Goal: Task Accomplishment & Management: Manage account settings

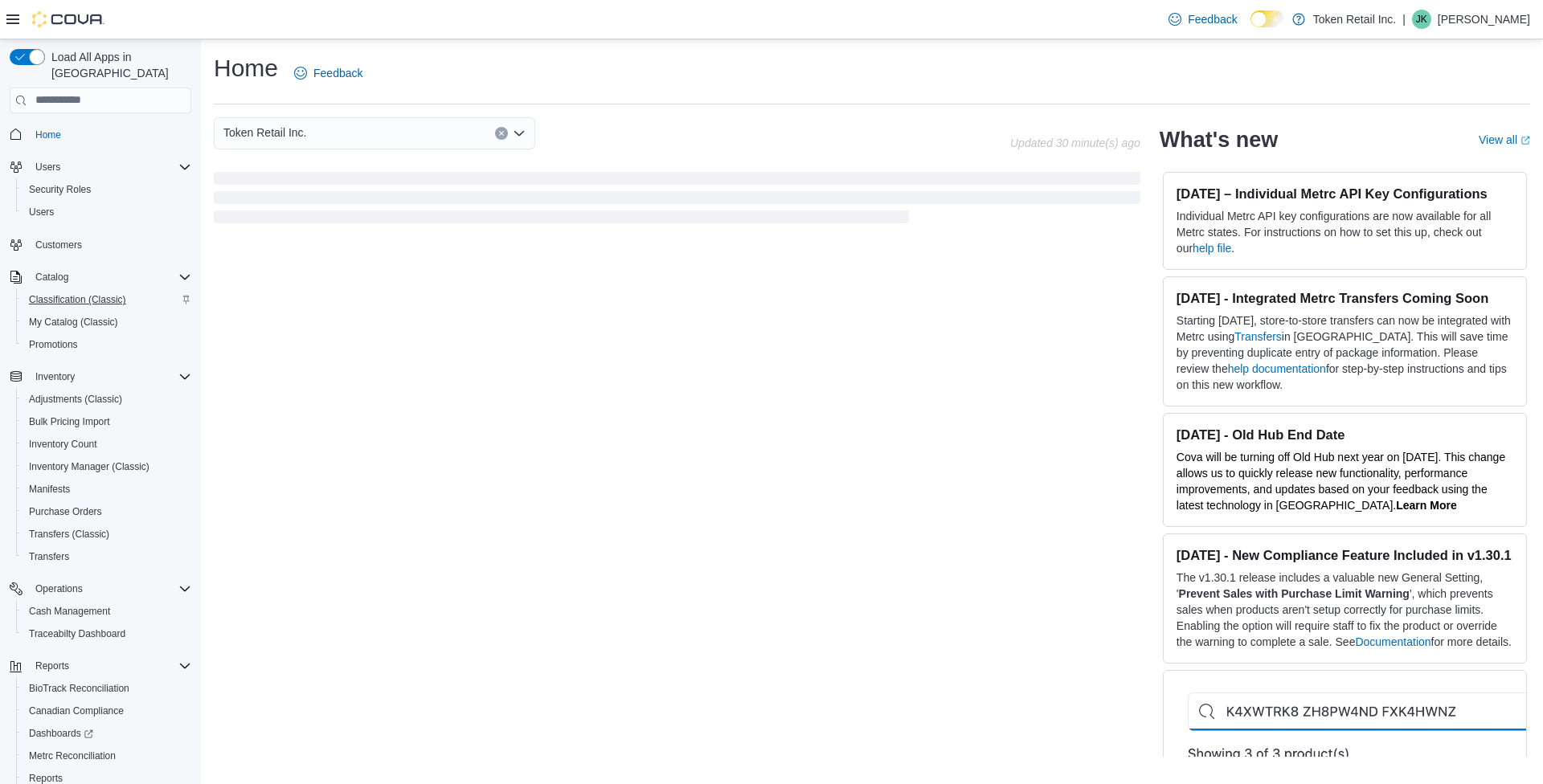
scroll to position [4, 0]
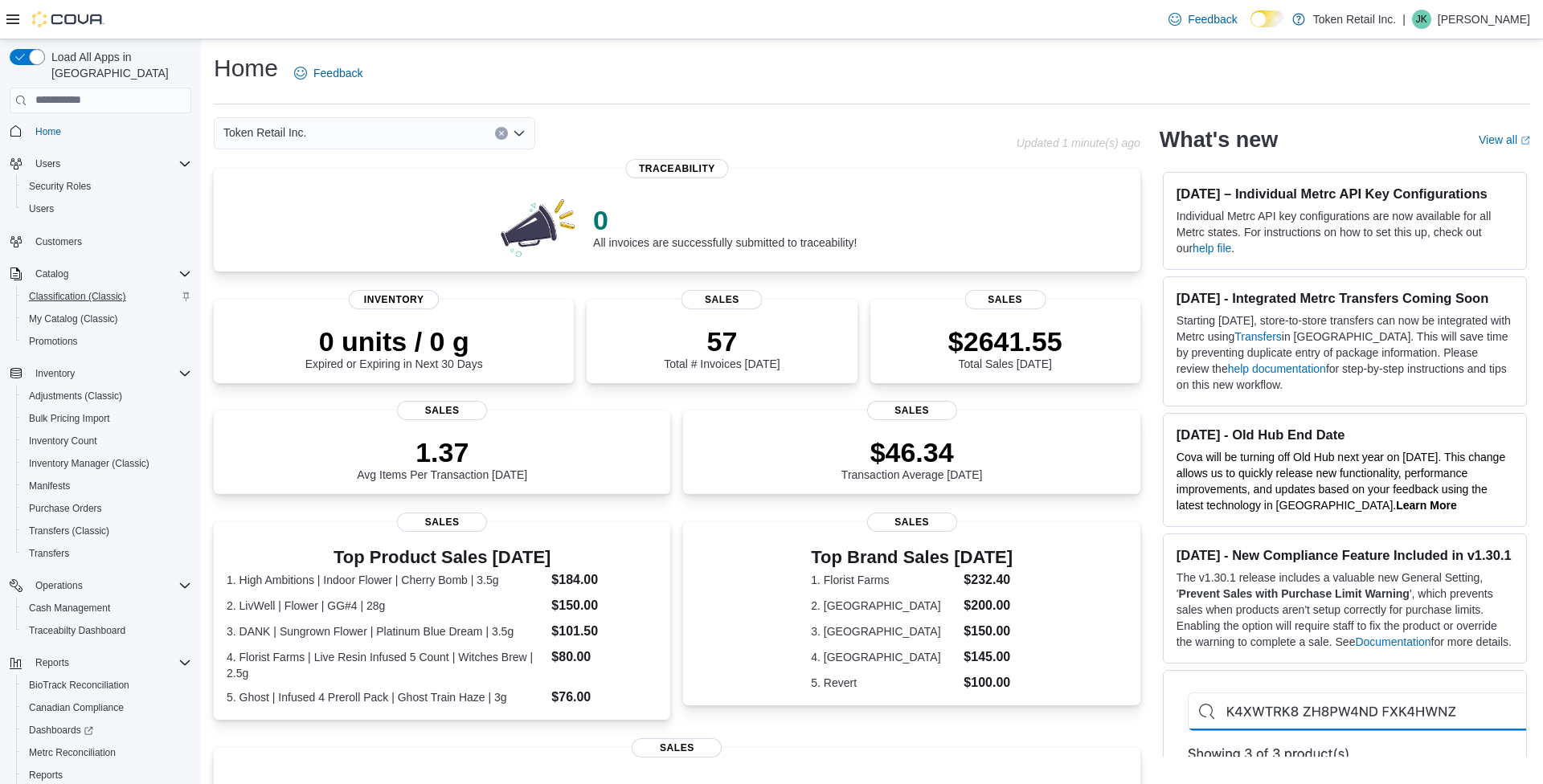
click at [48, 290] on span "Classification (Classic)" at bounding box center [77, 296] width 97 height 13
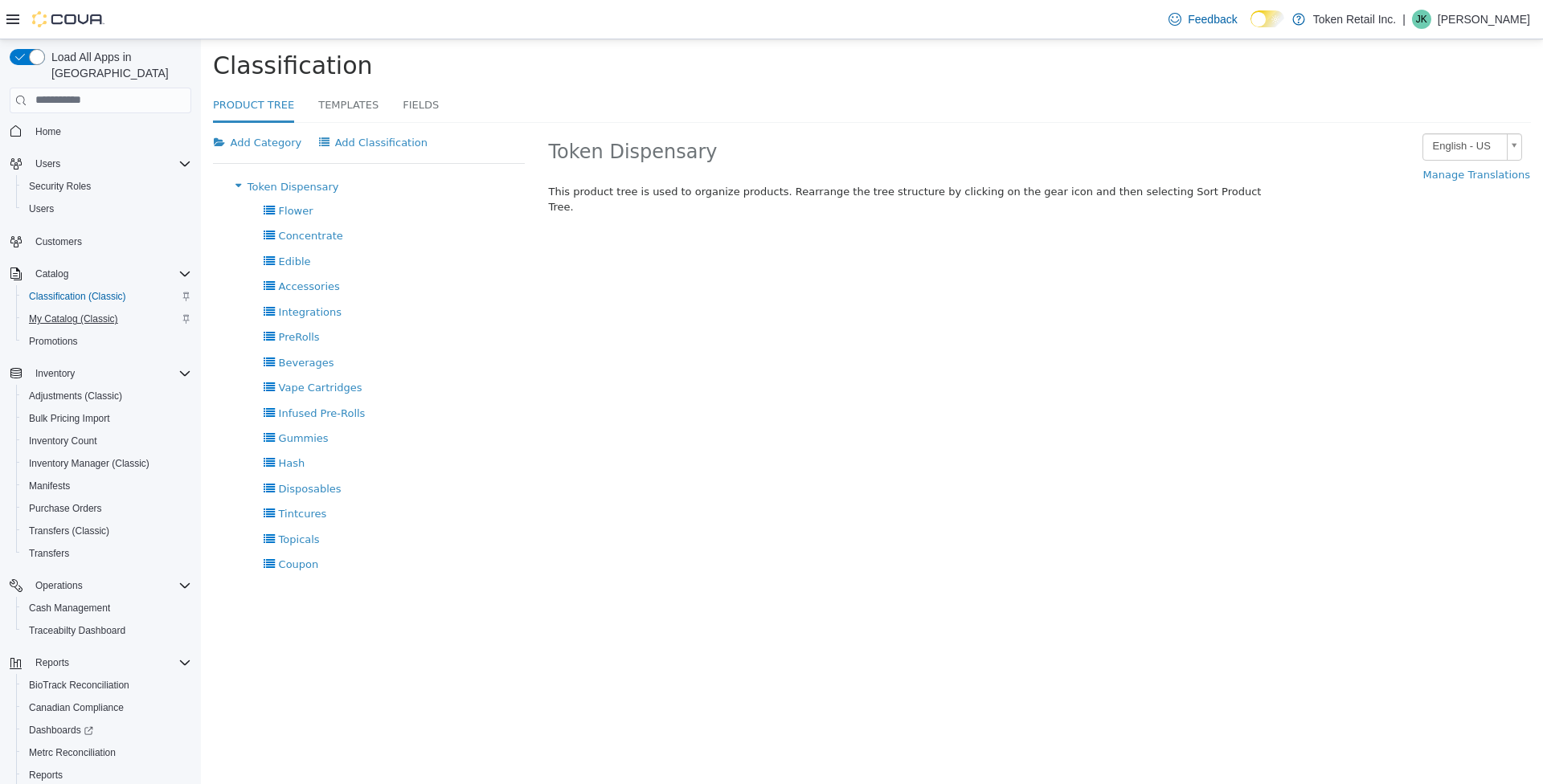
click at [97, 312] on span "My Catalog (Classic)" at bounding box center [74, 319] width 89 height 13
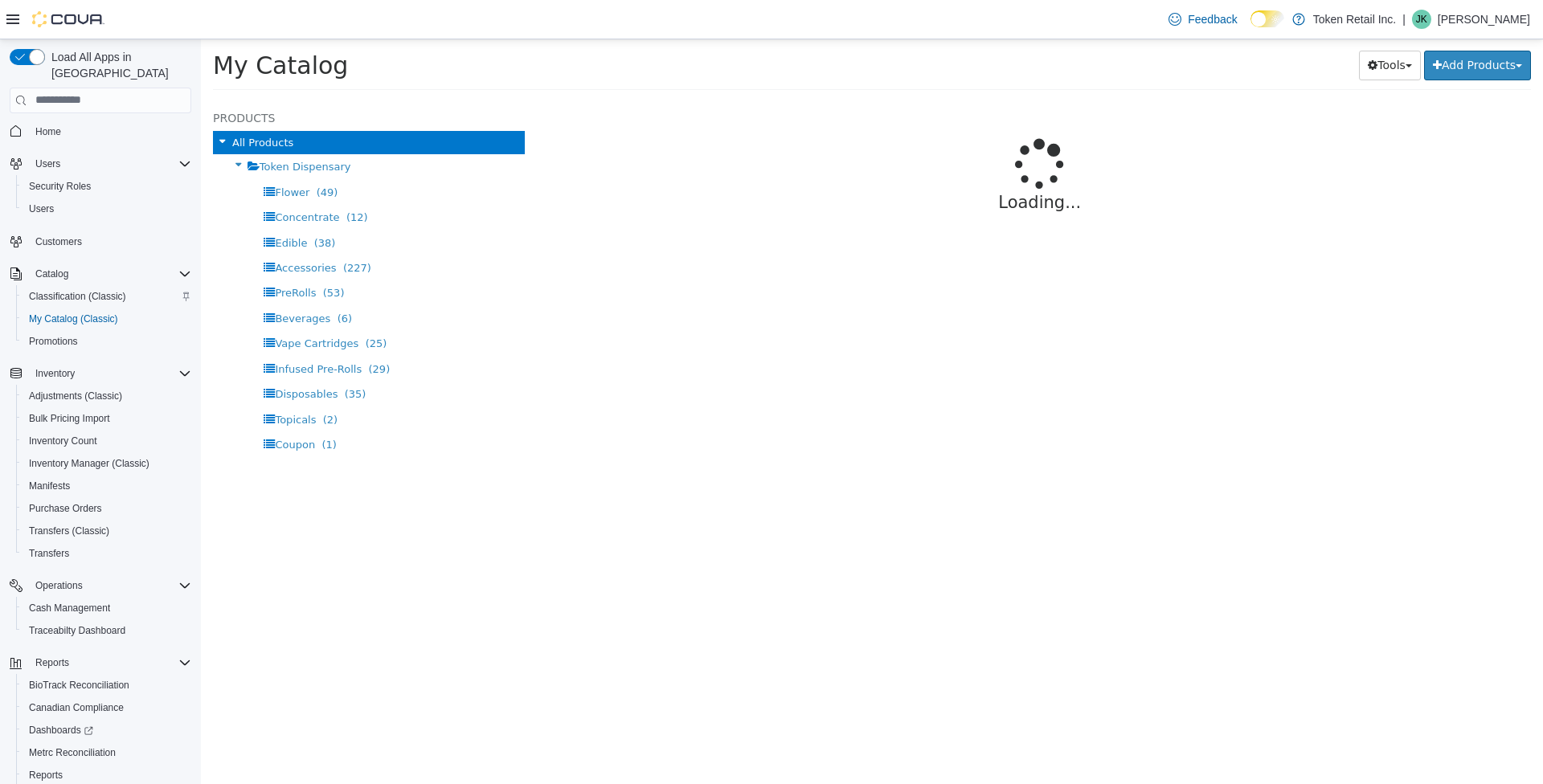
select select "**********"
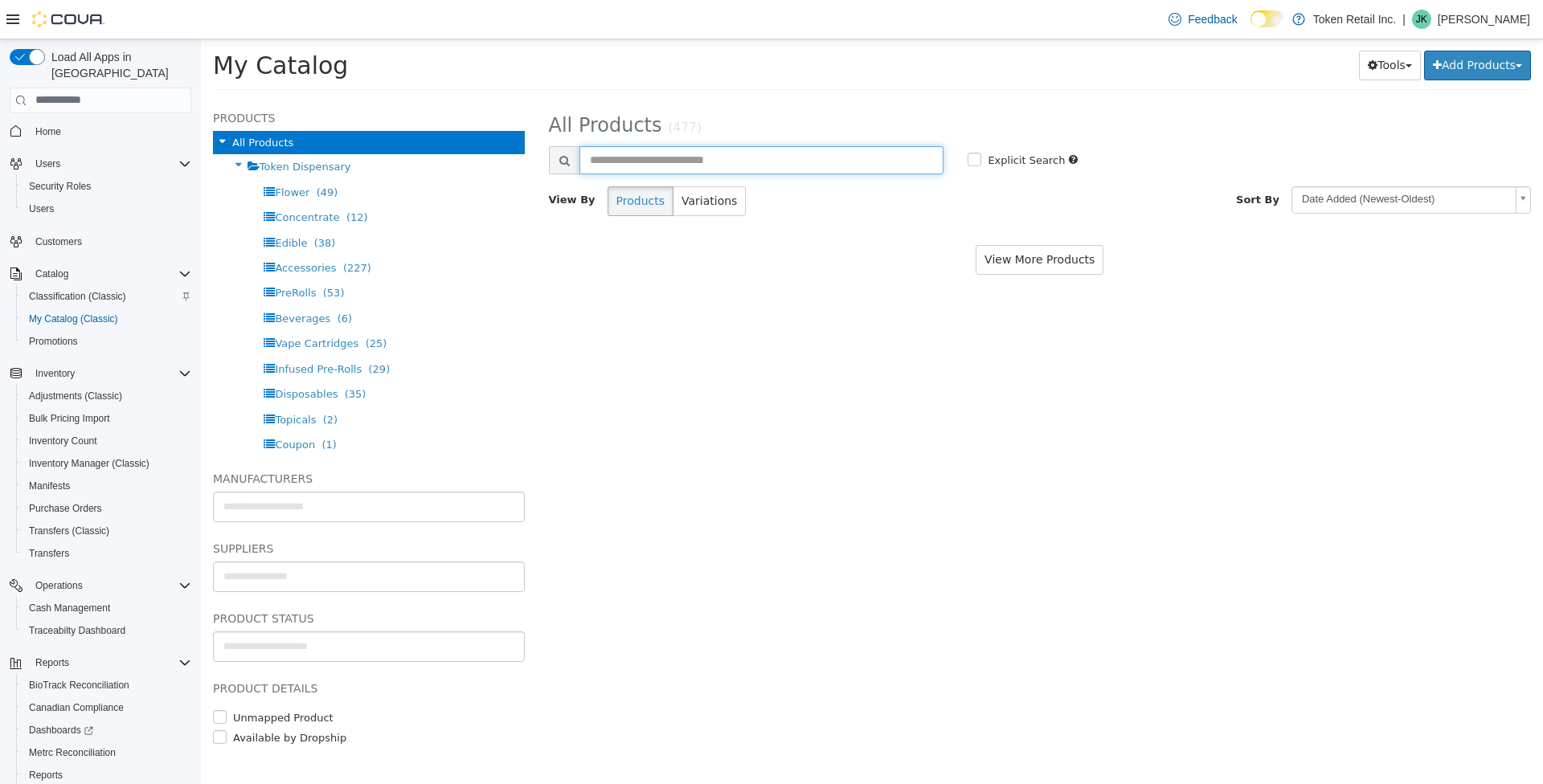
click at [738, 157] on input "text" at bounding box center [761, 159] width 364 height 28
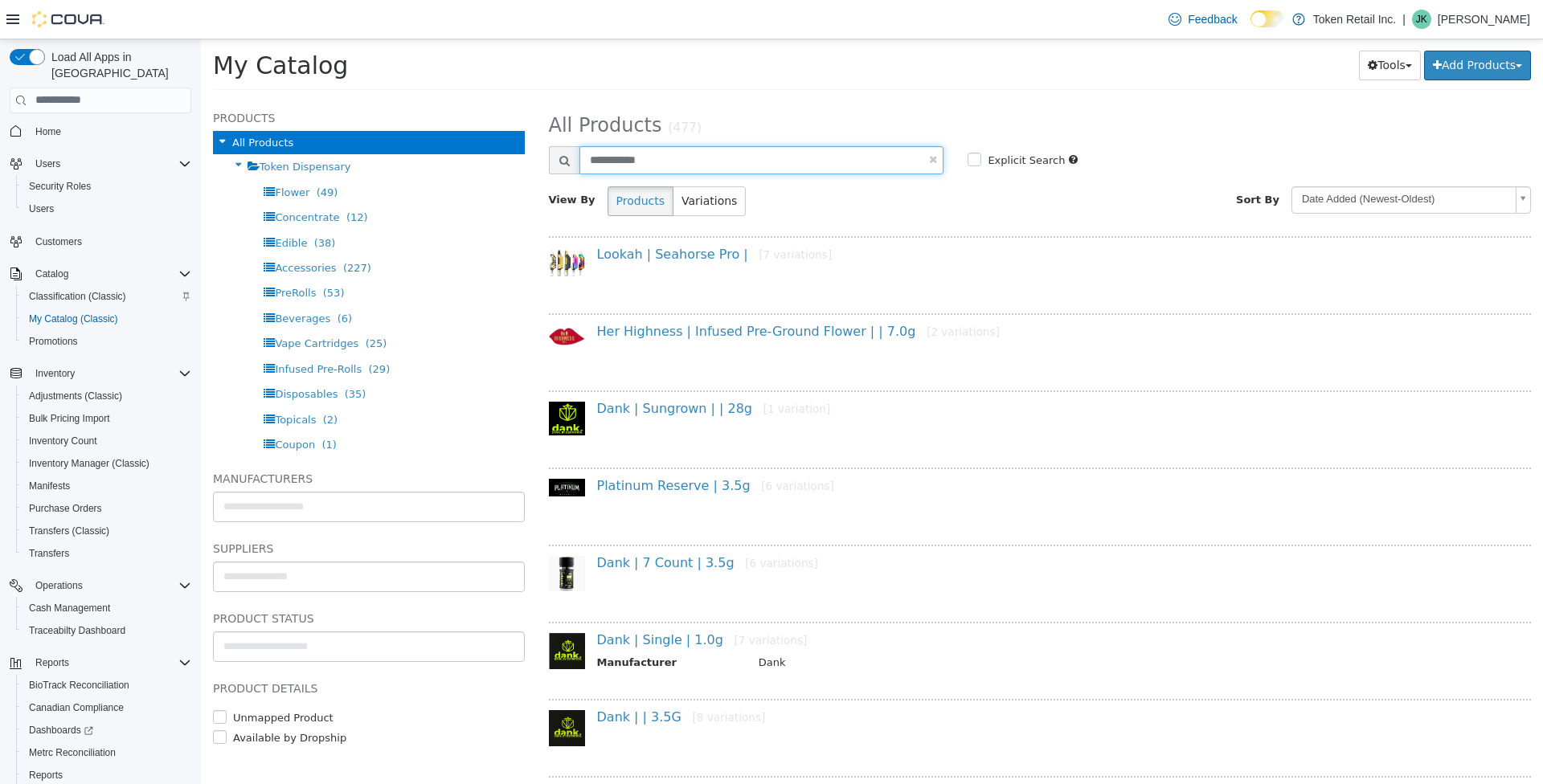
type input "**********"
select select "**********"
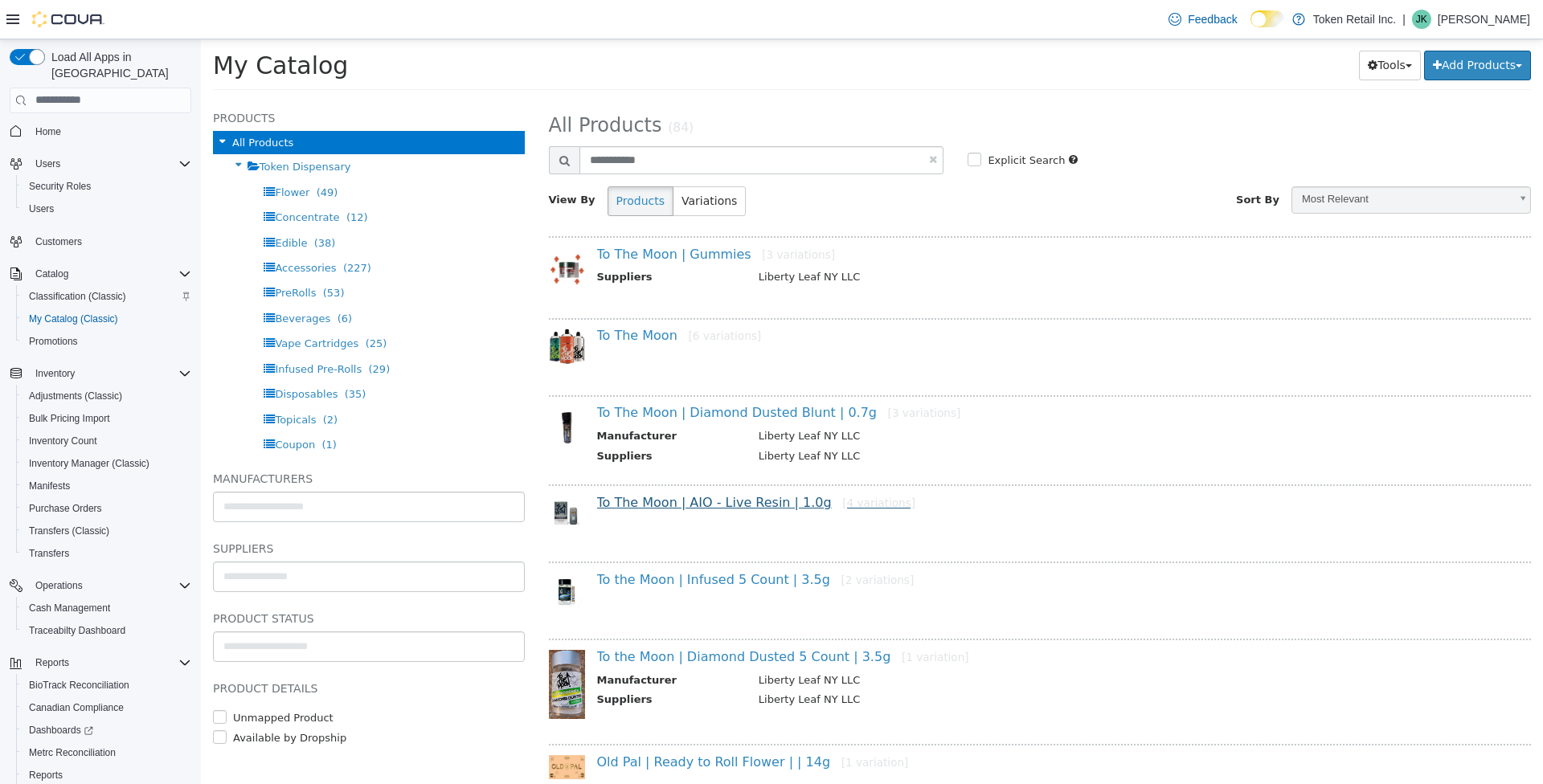
click at [680, 496] on link "To The Moon | AIO - Live Resin | 1.0g [4 variations]" at bounding box center [756, 501] width 319 height 15
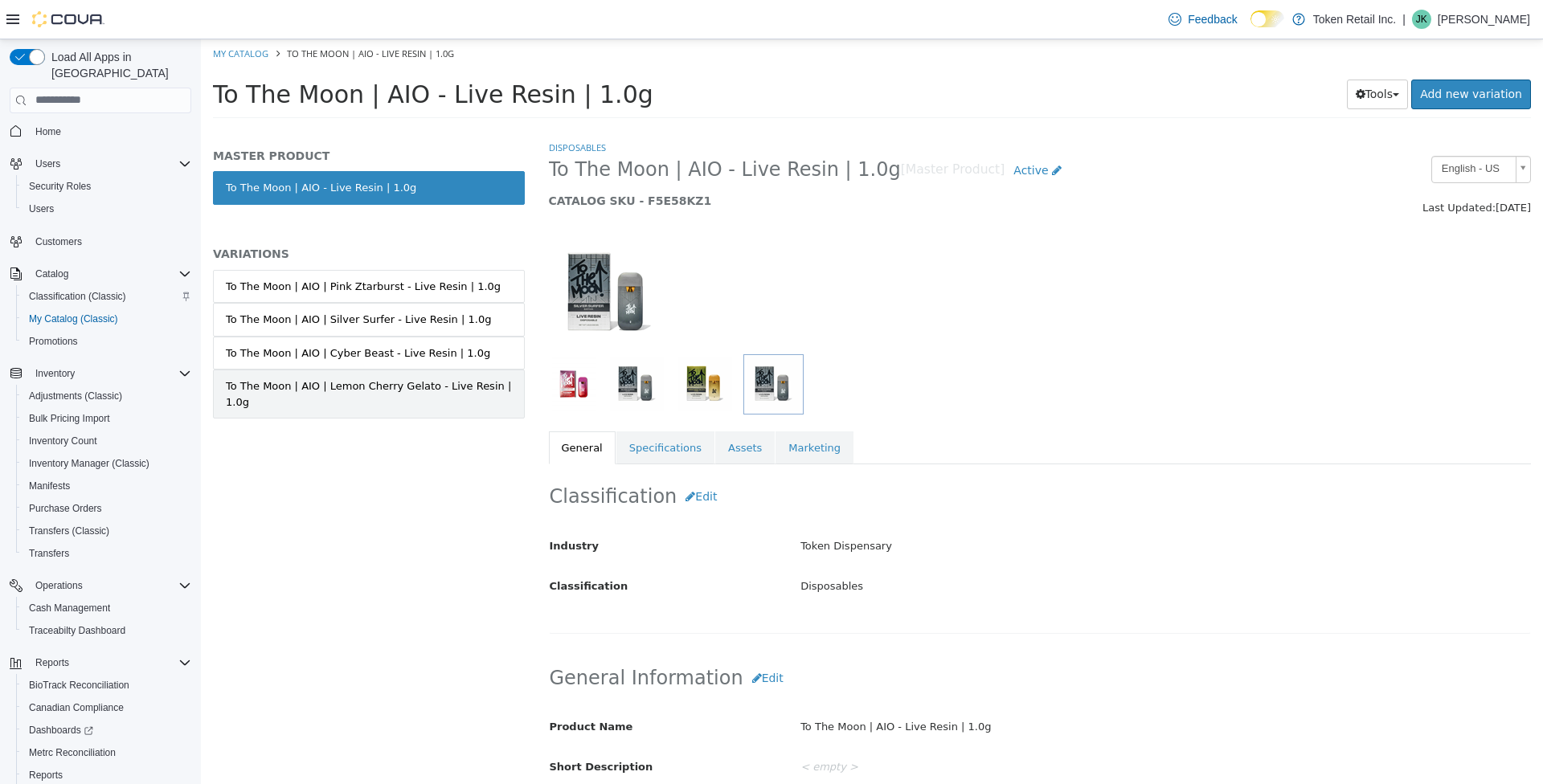
click at [400, 397] on div "To The Moon | AIO | Lemon Cherry Gelato - Live Resin | 1.0g" at bounding box center [369, 393] width 286 height 31
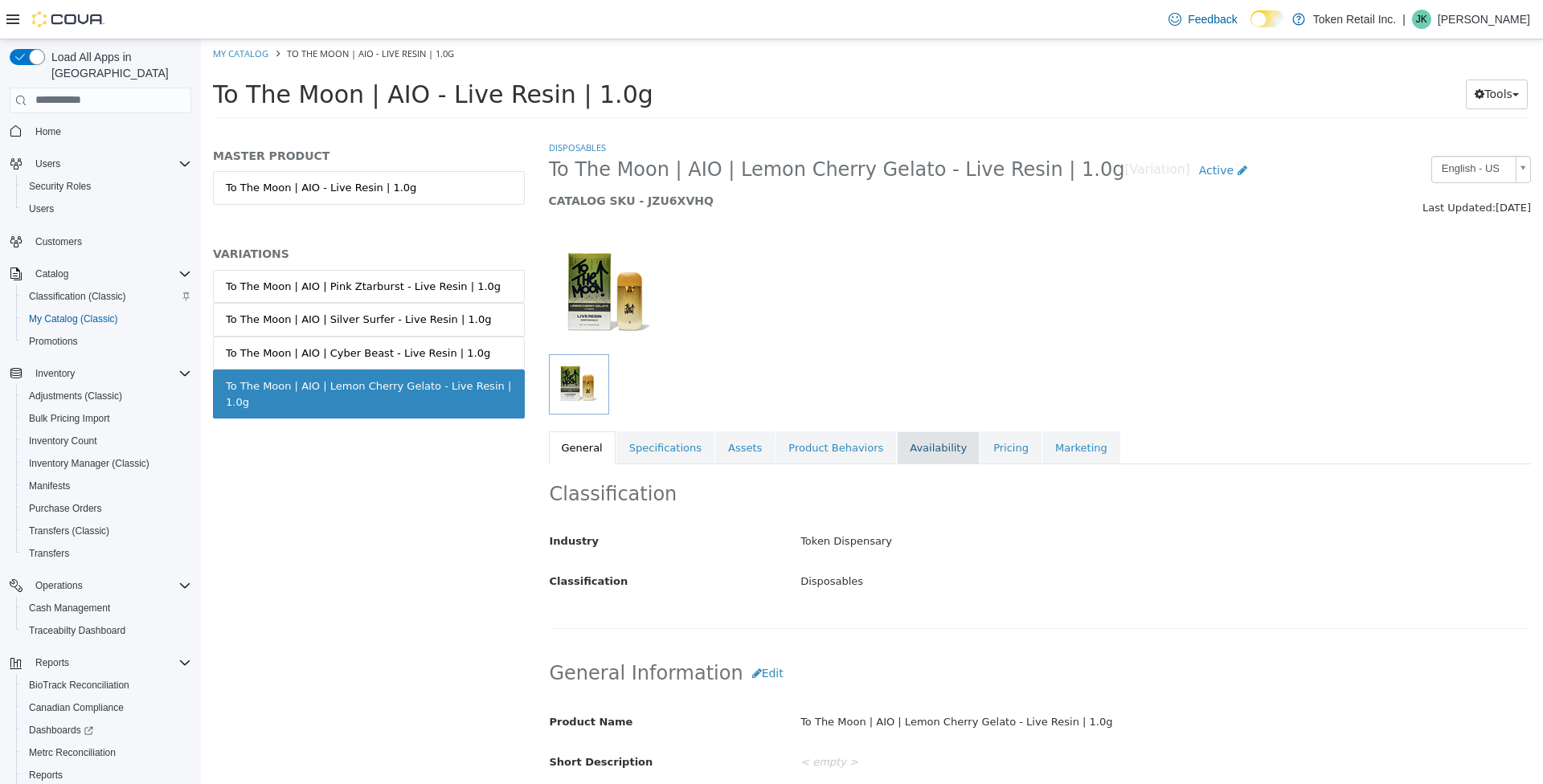
click at [930, 444] on link "Availability" at bounding box center [937, 447] width 83 height 34
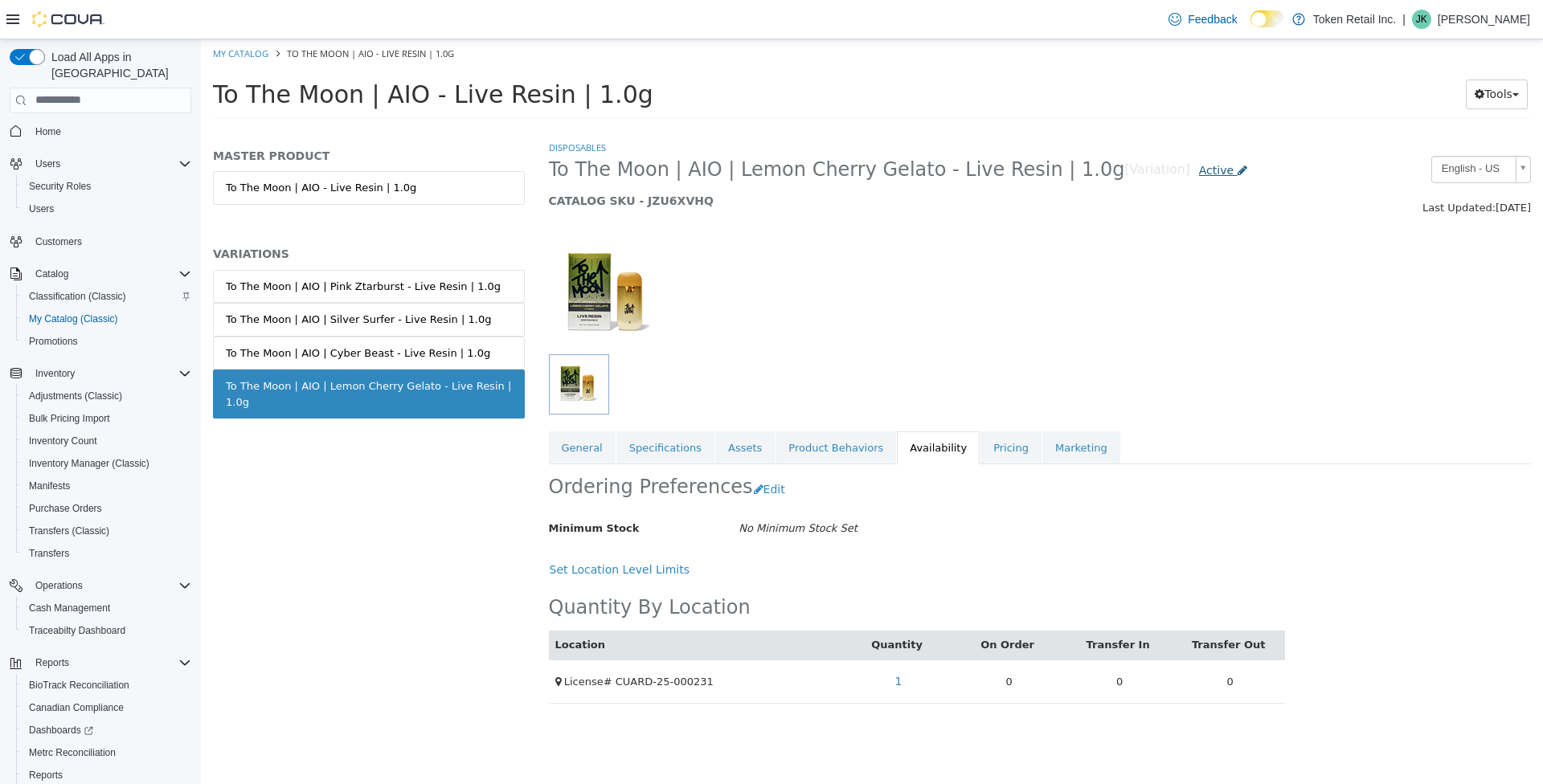
click at [1199, 164] on span "Active" at bounding box center [1216, 169] width 35 height 13
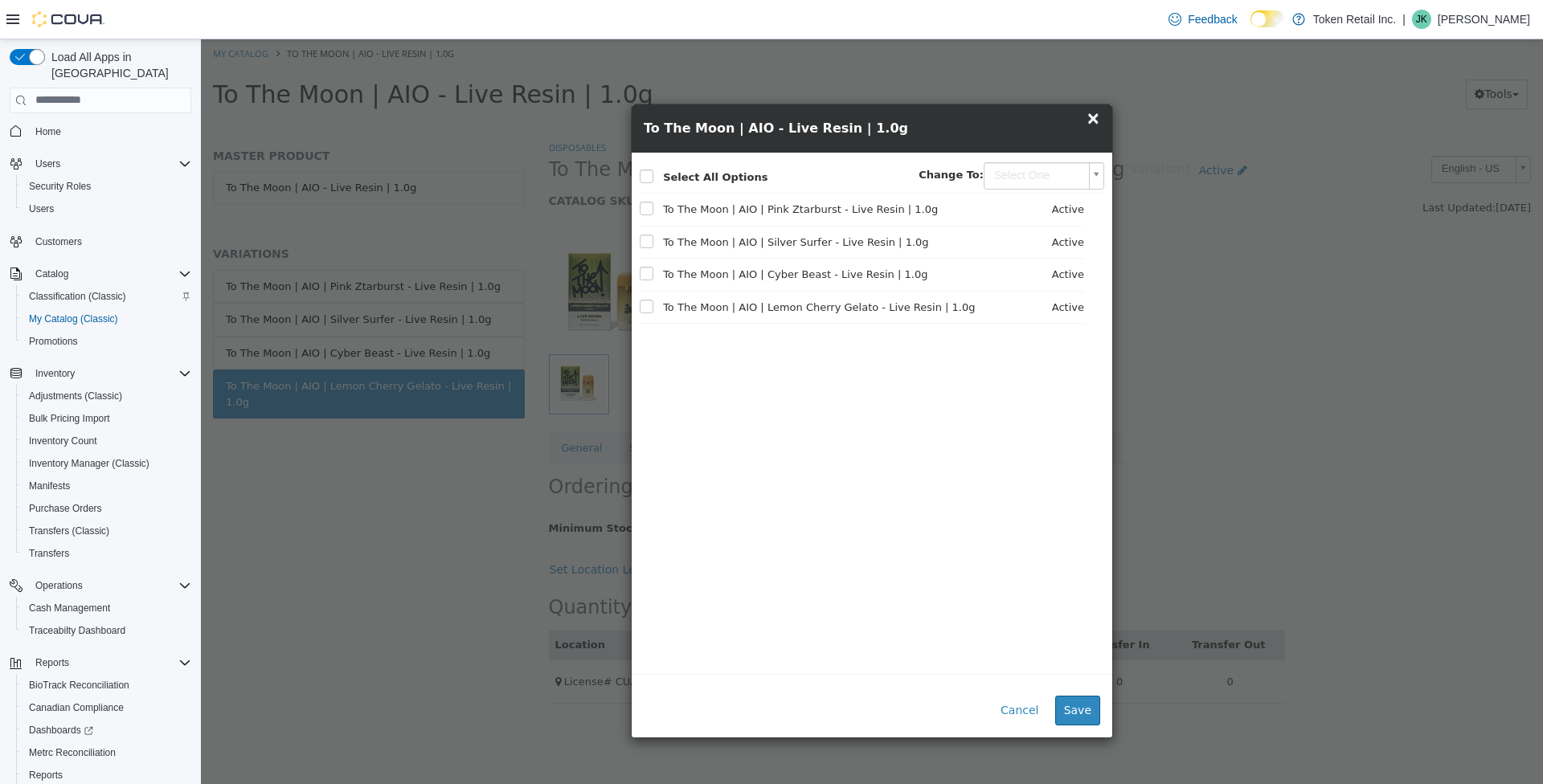
click at [698, 308] on span "To The Moon | AIO | Lemon Cherry Gelato - Live Resin | 1.0g" at bounding box center [807, 307] width 335 height 16
click at [1038, 127] on body "Saving Bulk Changes... × My Catalog To The Moon | AIO - Live Resin | 1.0g To Th…" at bounding box center [872, 83] width 1342 height 89
drag, startPoint x: 1021, startPoint y: 266, endPoint x: 1026, endPoint y: 281, distance: 15.8
type input "********"
click at [1090, 712] on button "Save" at bounding box center [1077, 709] width 45 height 30
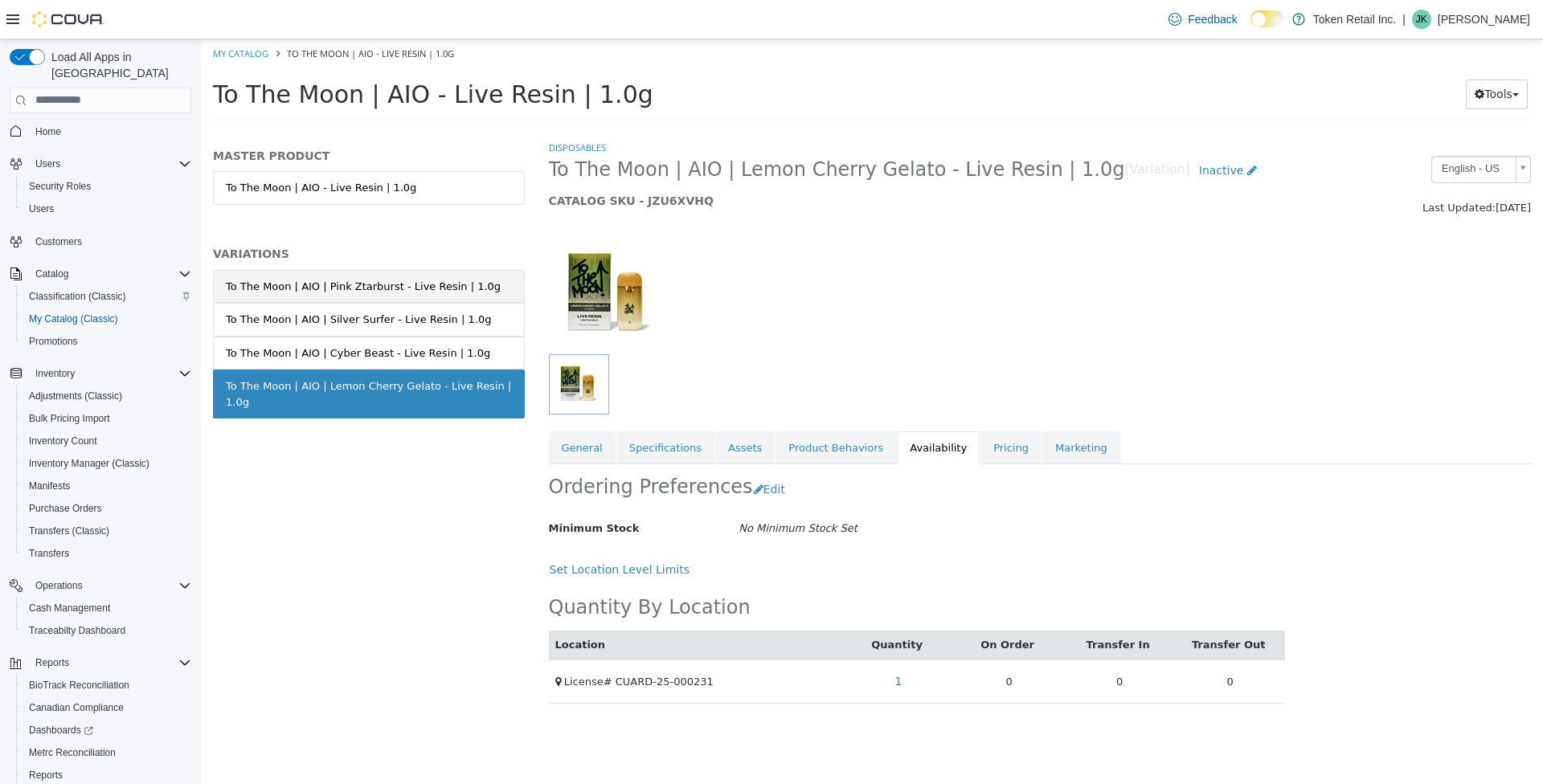
click at [387, 285] on div "To The Moon | AIO | Pink Ztarburst - Live Resin | 1.0g" at bounding box center [363, 286] width 275 height 16
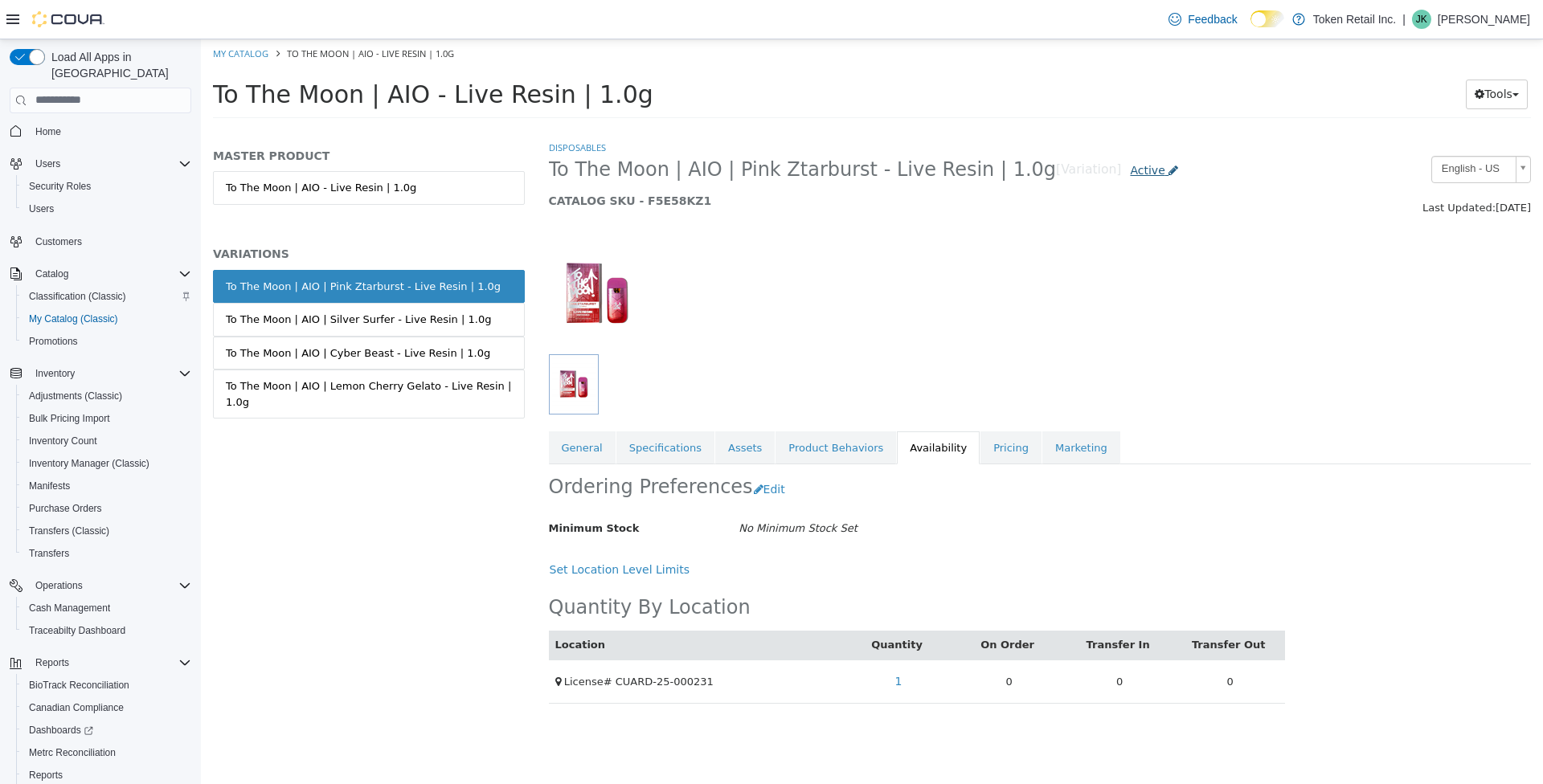
click at [1129, 169] on span "Active" at bounding box center [1147, 169] width 35 height 13
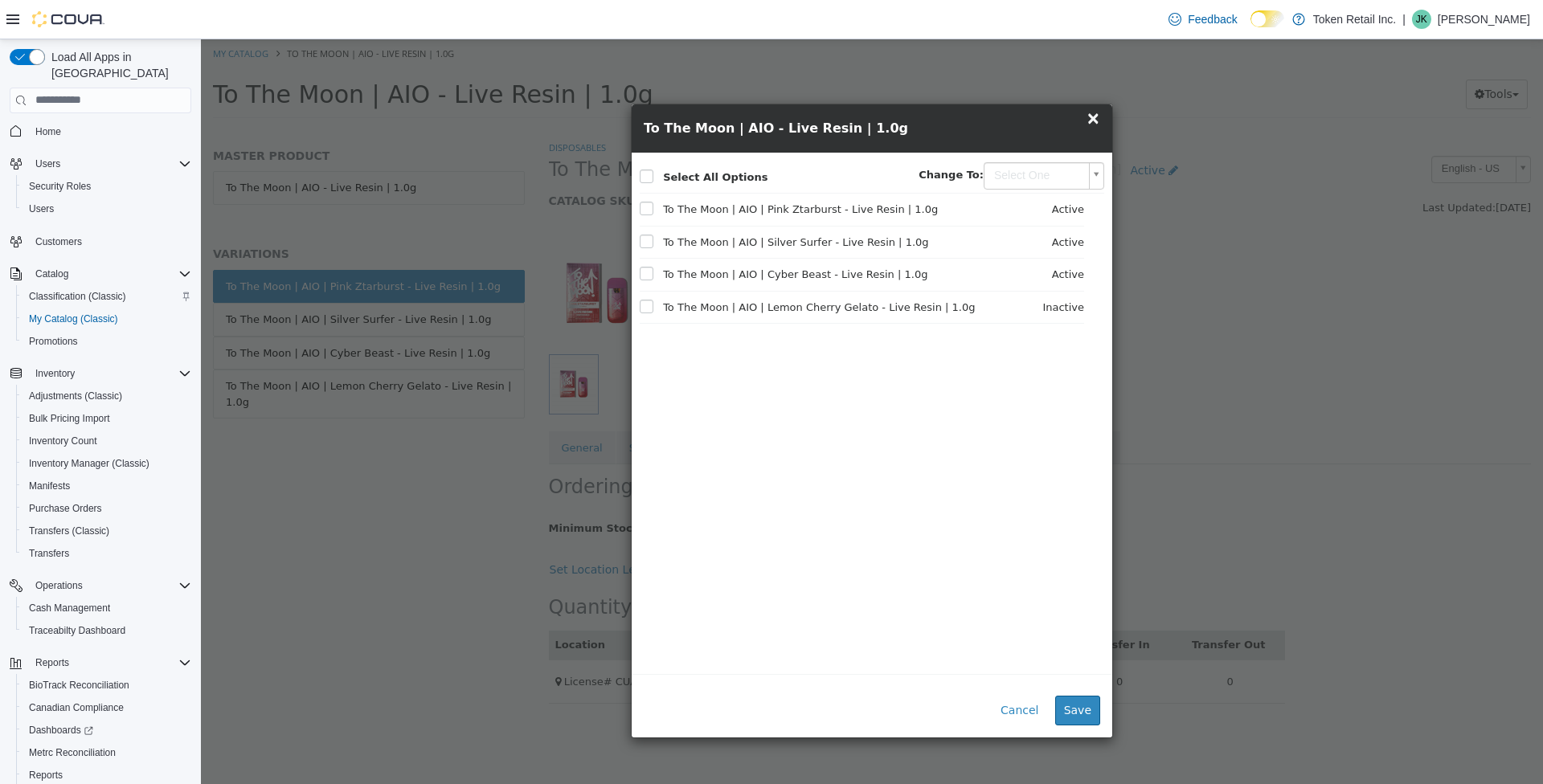
click at [1072, 127] on body "Saving Bulk Changes... × My Catalog To The Moon | AIO - Live Resin | 1.0g To Th…" at bounding box center [872, 83] width 1342 height 89
type input "********"
click at [1082, 705] on button "Save" at bounding box center [1077, 709] width 45 height 30
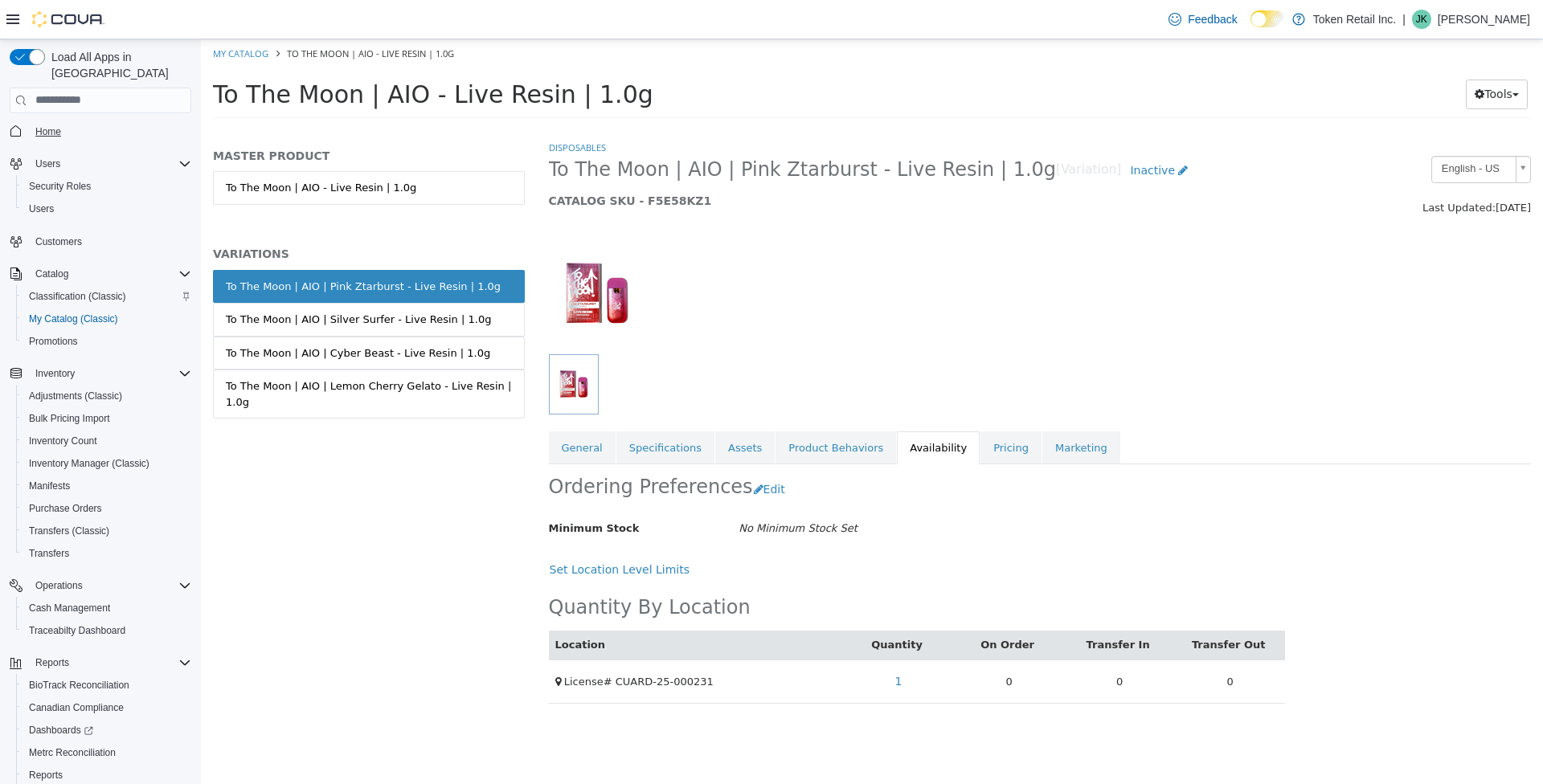
click at [51, 123] on span "Home" at bounding box center [48, 131] width 26 height 19
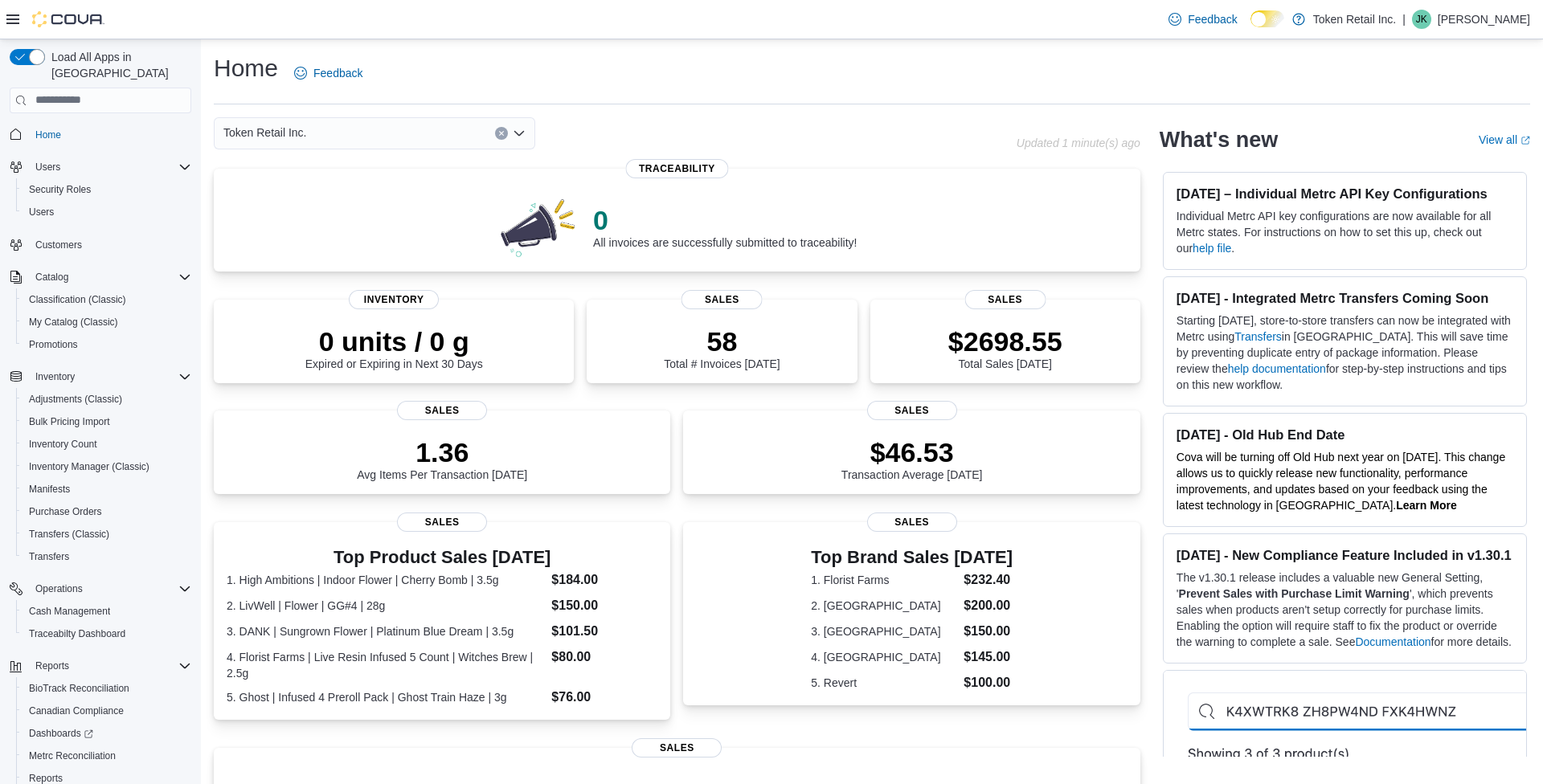
click at [805, 122] on div "Token Retail Inc." at bounding box center [615, 133] width 802 height 32
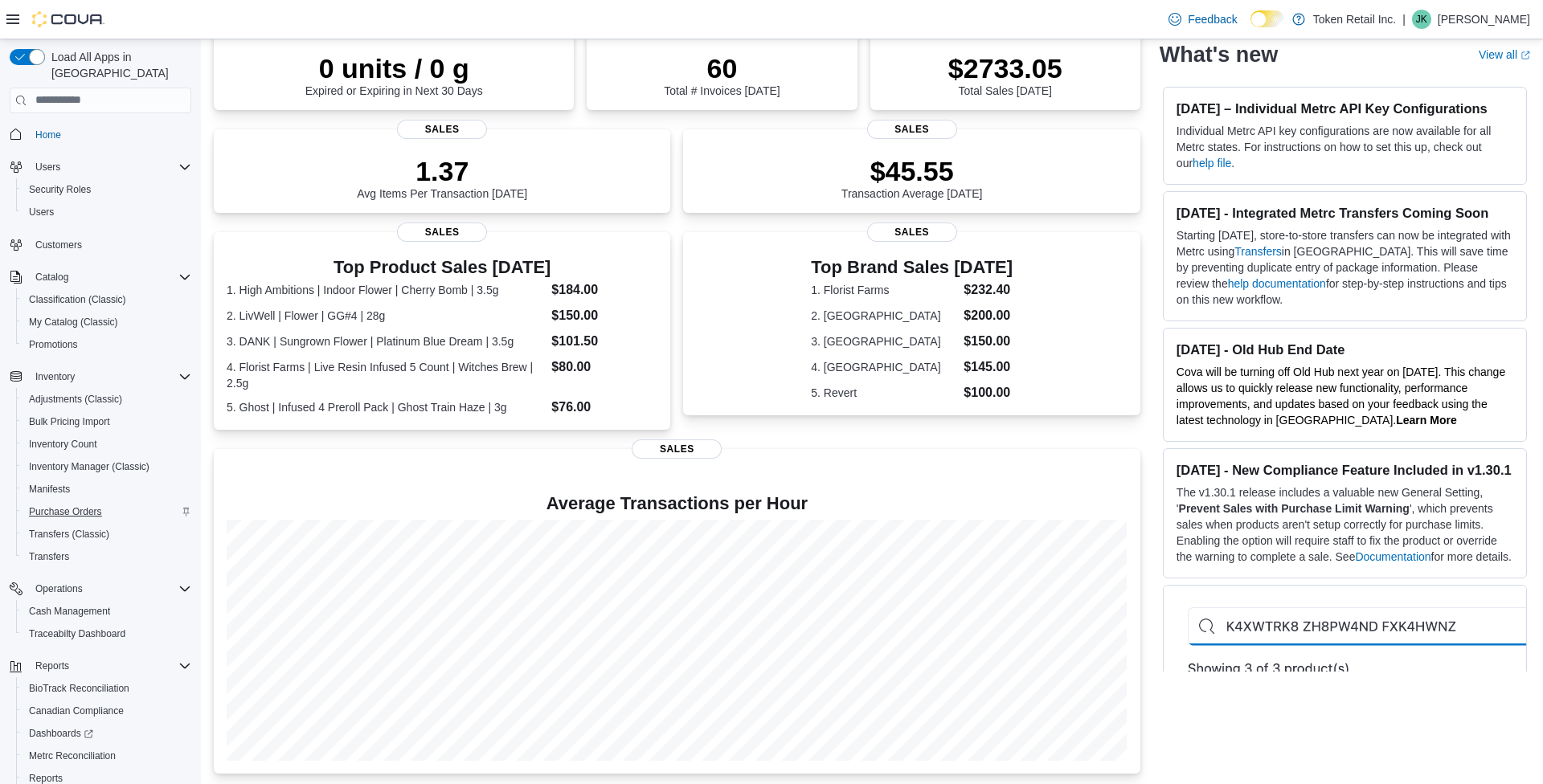
scroll to position [73, 0]
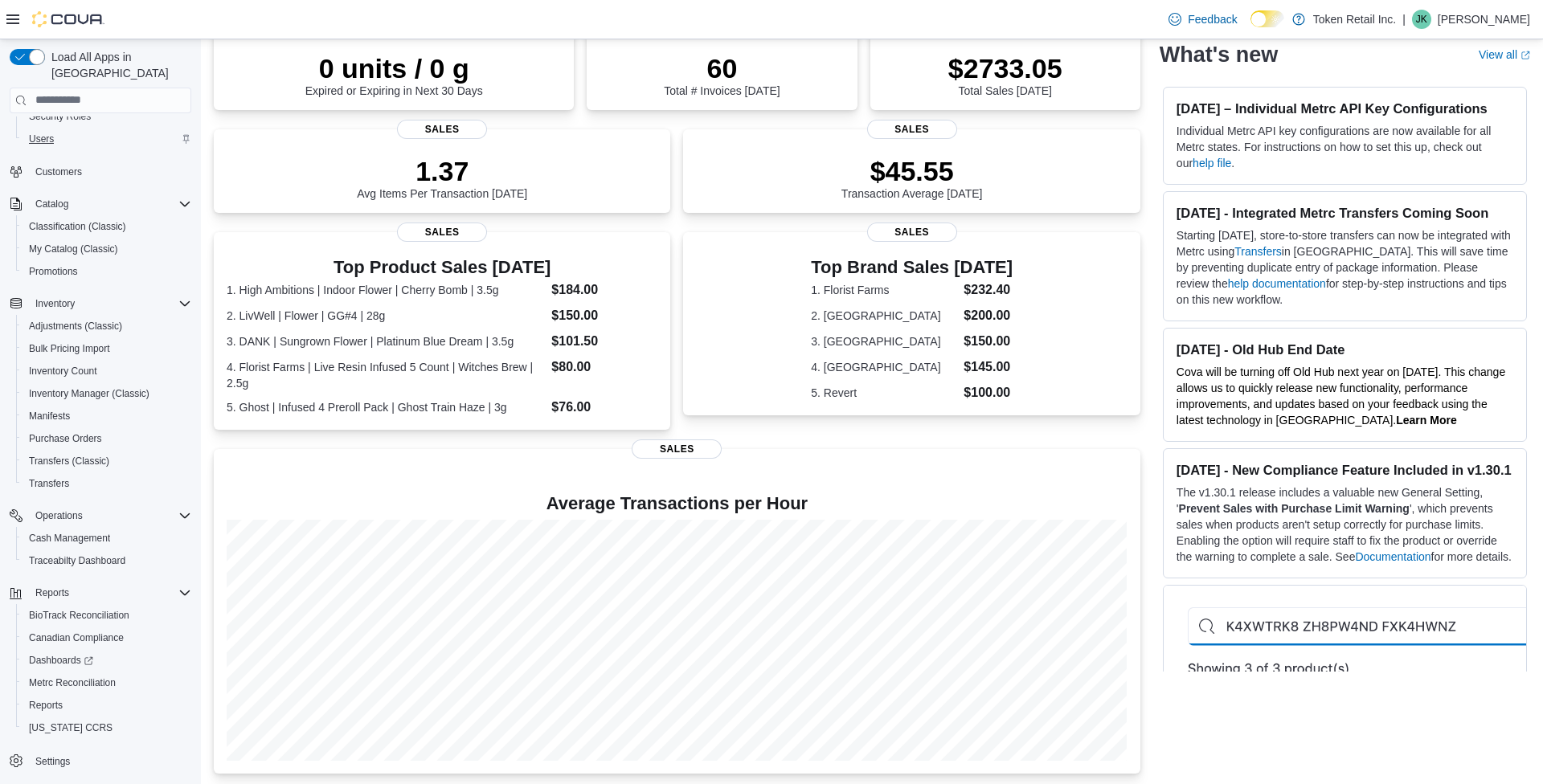
click at [44, 133] on span "Users" at bounding box center [41, 139] width 25 height 13
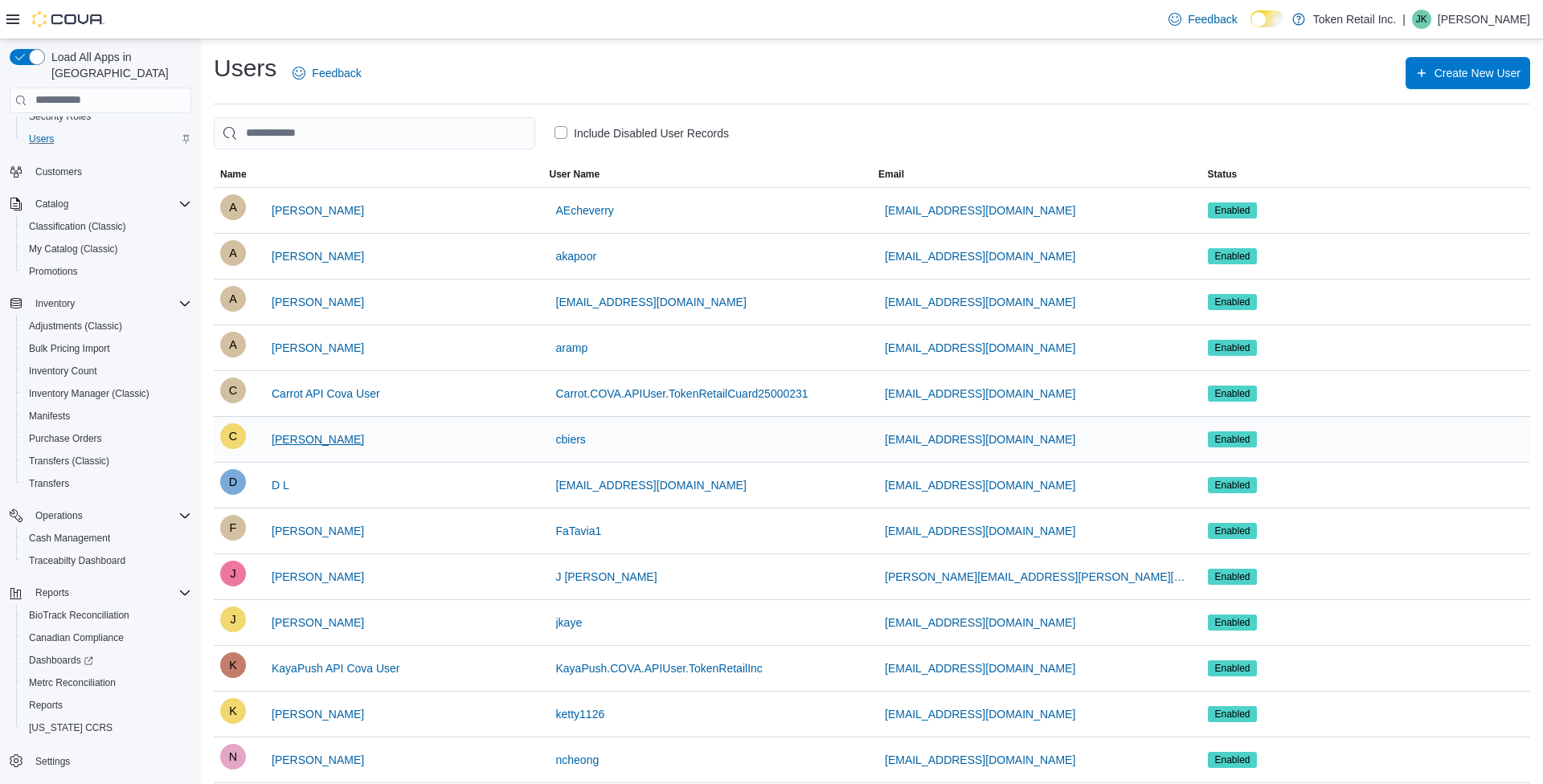
click at [311, 437] on span "[PERSON_NAME]" at bounding box center [317, 440] width 92 height 16
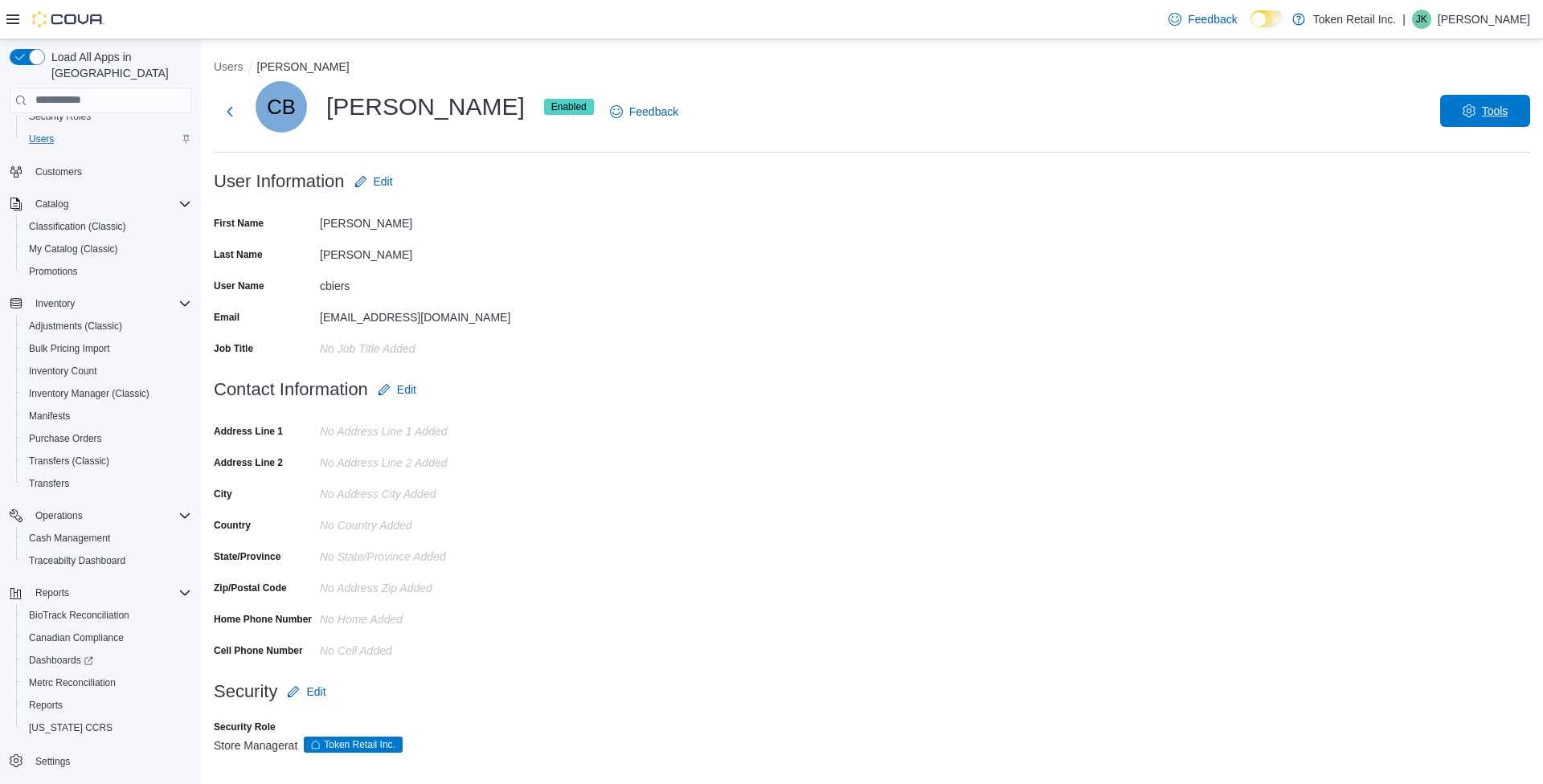
click at [1468, 102] on span "Tools" at bounding box center [1485, 110] width 71 height 32
click at [1484, 188] on span "Disable User" at bounding box center [1460, 185] width 74 height 19
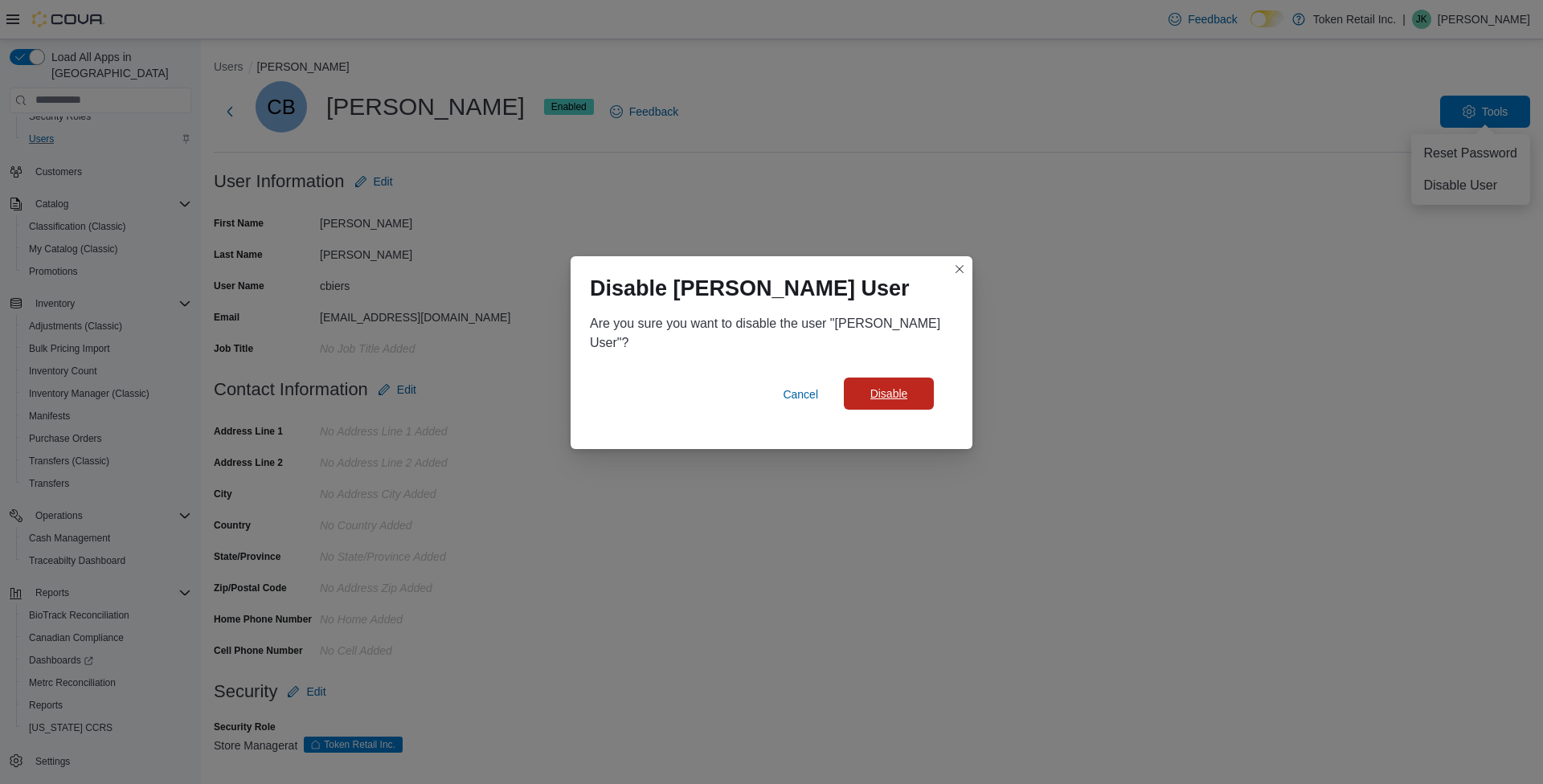
click at [888, 385] on span "Disable" at bounding box center [888, 393] width 37 height 16
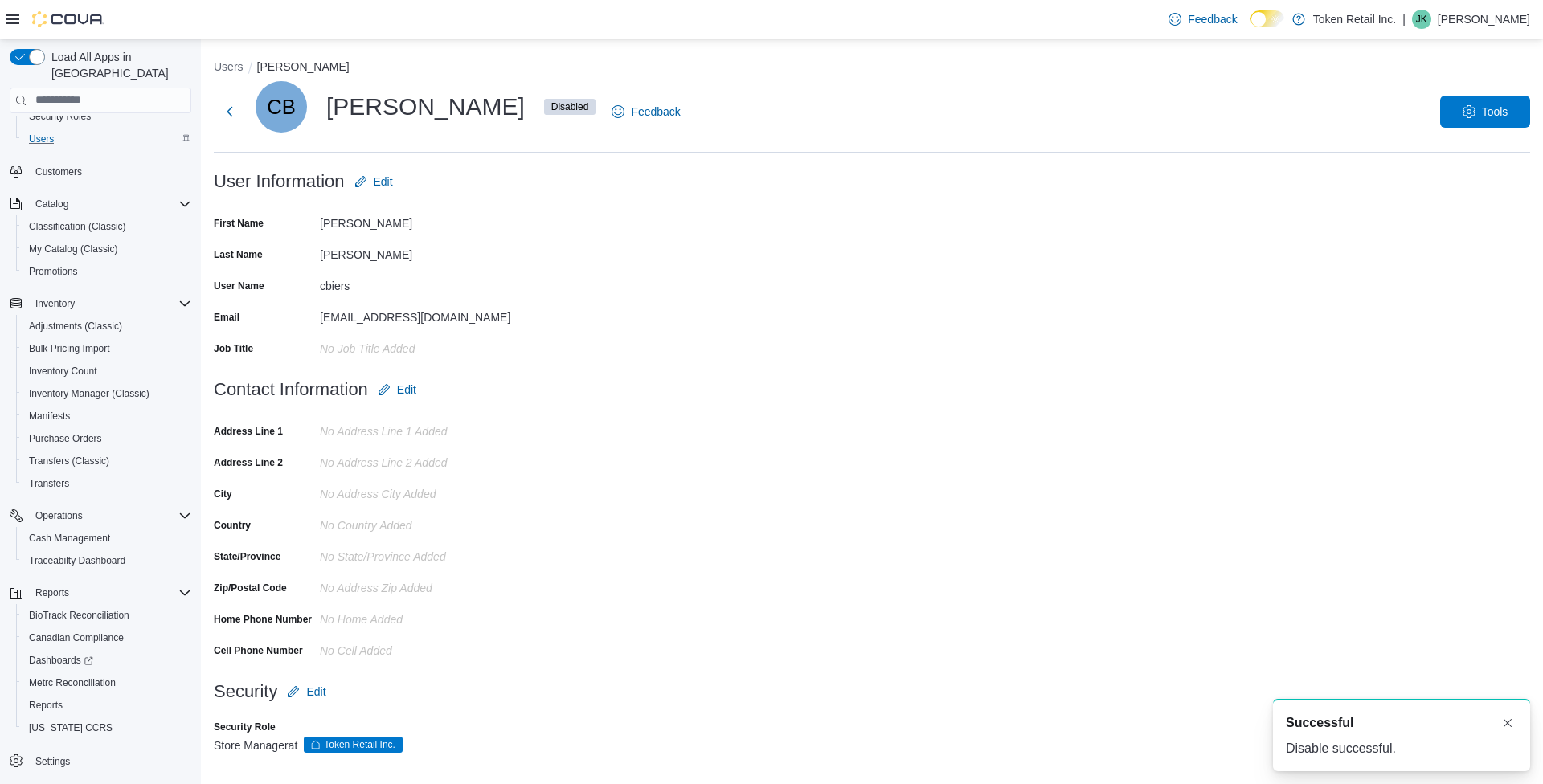
click at [1038, 370] on form "User Information Edit First Name [PERSON_NAME] Last Name [PERSON_NAME] User Nam…" at bounding box center [872, 270] width 1316 height 208
